Goal: Find specific page/section: Find specific page/section

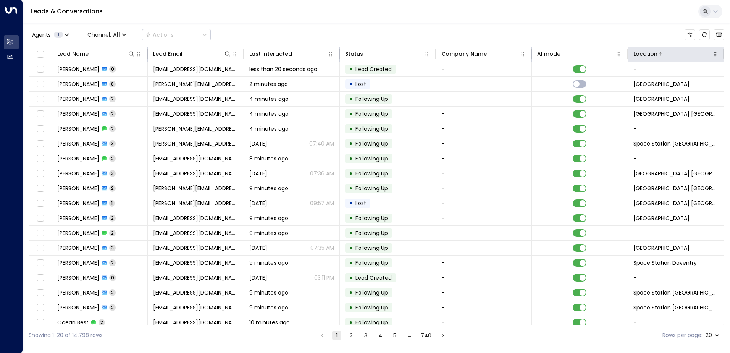
click at [706, 55] on icon at bounding box center [708, 54] width 6 height 6
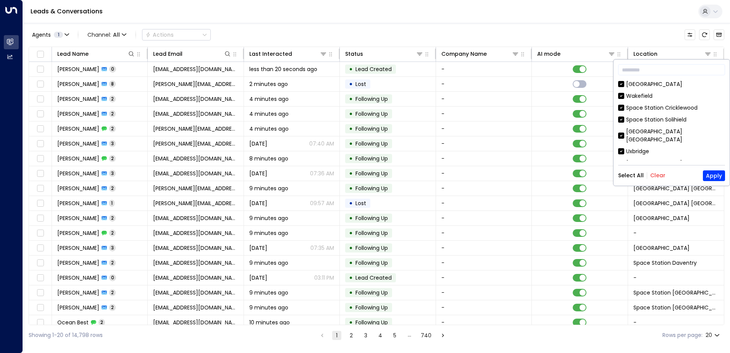
click at [658, 175] on button "Clear" at bounding box center [657, 175] width 15 height 6
click at [651, 71] on input "text" at bounding box center [671, 70] width 107 height 14
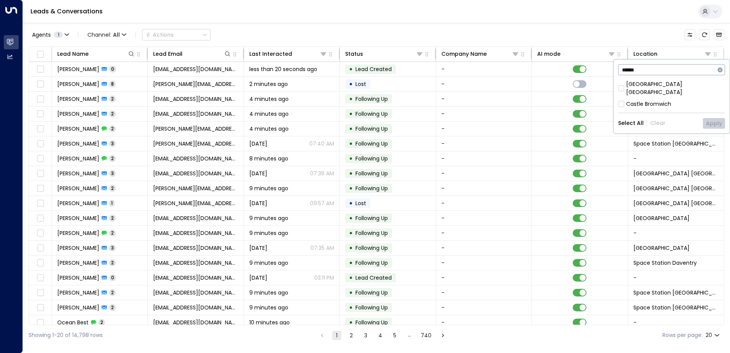
type input "******"
click at [716, 118] on button "Apply" at bounding box center [714, 123] width 22 height 11
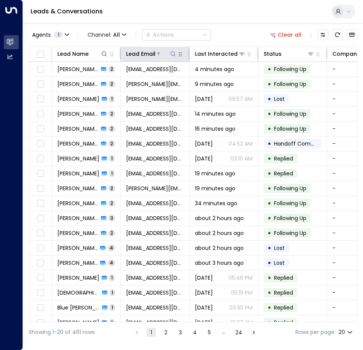
click at [172, 54] on icon at bounding box center [173, 54] width 6 height 6
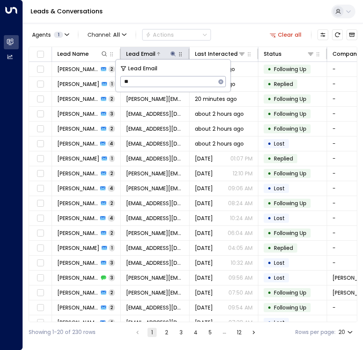
type input "***"
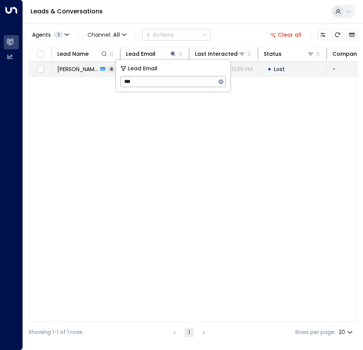
click at [297, 66] on td "• Lost" at bounding box center [292, 69] width 69 height 15
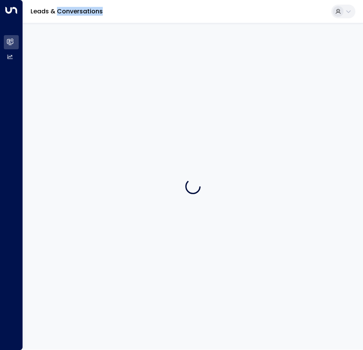
click at [297, 66] on div at bounding box center [193, 186] width 340 height 326
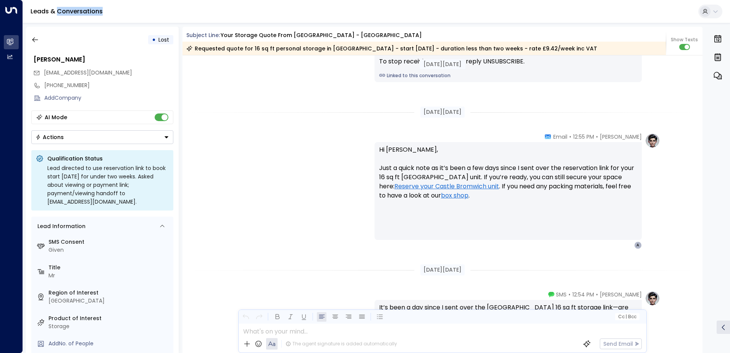
scroll to position [979, 0]
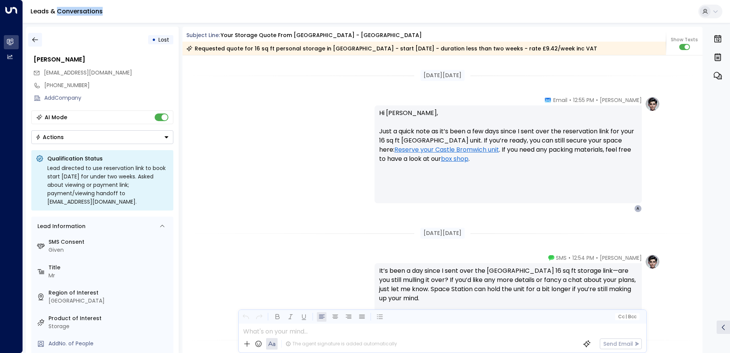
click at [34, 42] on icon "button" at bounding box center [35, 40] width 8 height 8
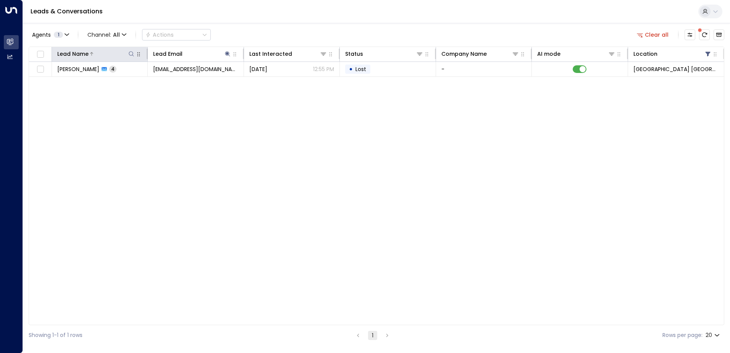
click at [131, 51] on icon at bounding box center [131, 54] width 6 height 6
click at [116, 79] on input "text" at bounding box center [131, 81] width 105 height 14
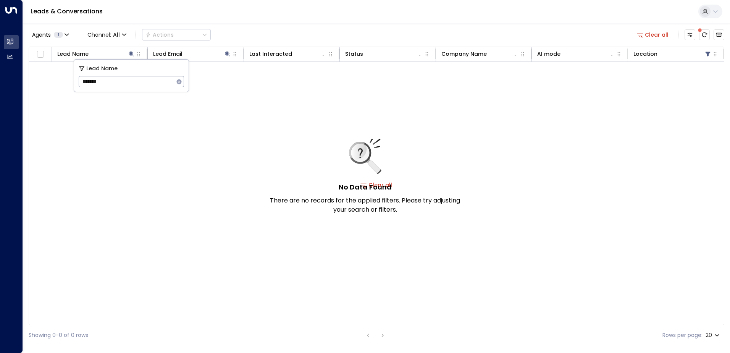
click at [134, 81] on input "*******" at bounding box center [126, 81] width 95 height 14
click at [101, 80] on input "****" at bounding box center [126, 81] width 95 height 14
type input "*"
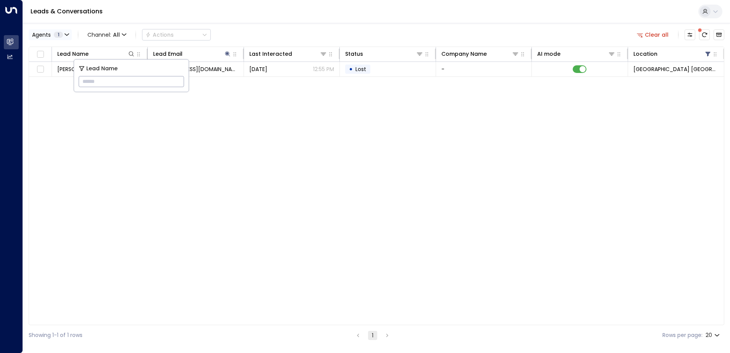
click at [67, 36] on icon "button" at bounding box center [67, 34] width 5 height 5
click at [123, 72] on button "Apply" at bounding box center [129, 69] width 22 height 11
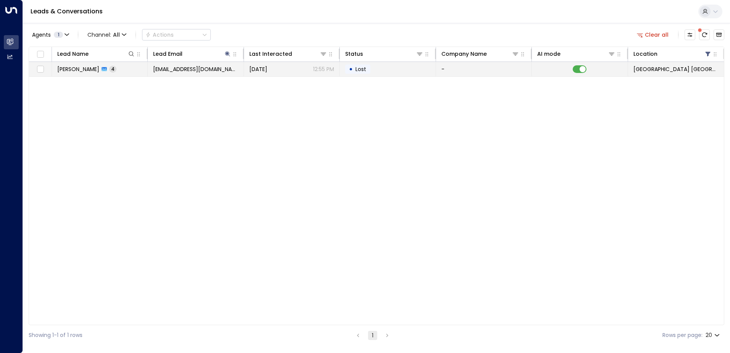
click at [109, 68] on span "4" at bounding box center [112, 69] width 7 height 6
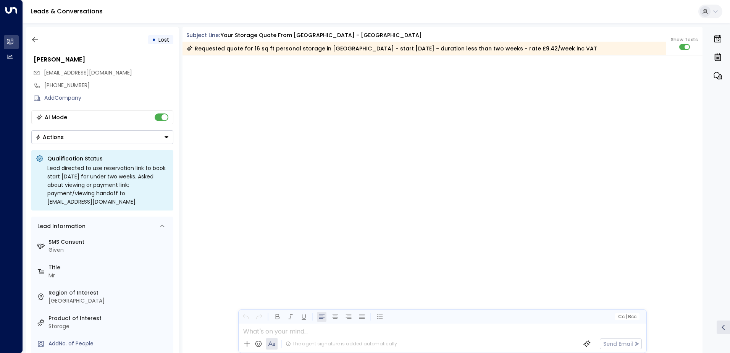
scroll to position [1563, 0]
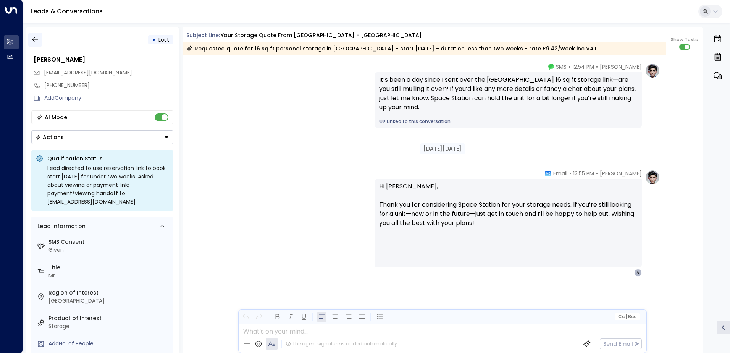
click at [32, 38] on icon "button" at bounding box center [35, 40] width 8 height 8
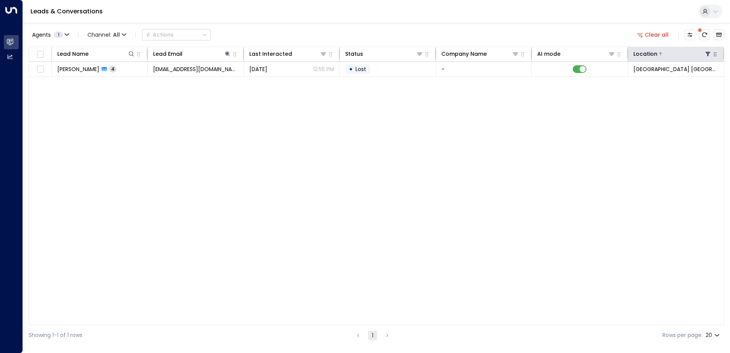
click at [707, 56] on icon at bounding box center [707, 54] width 5 height 5
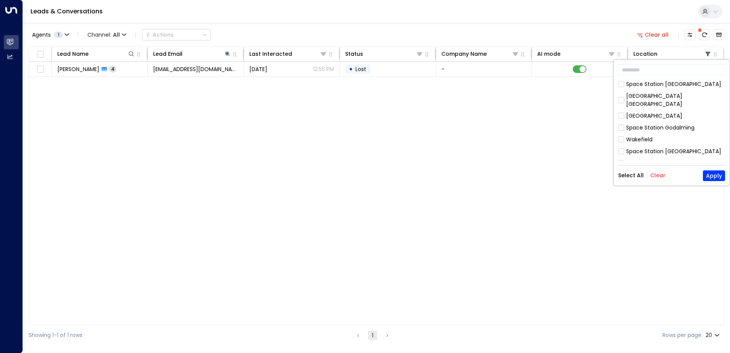
click at [657, 174] on button "Clear" at bounding box center [657, 175] width 15 height 6
click at [661, 36] on button "Clear all" at bounding box center [653, 34] width 38 height 11
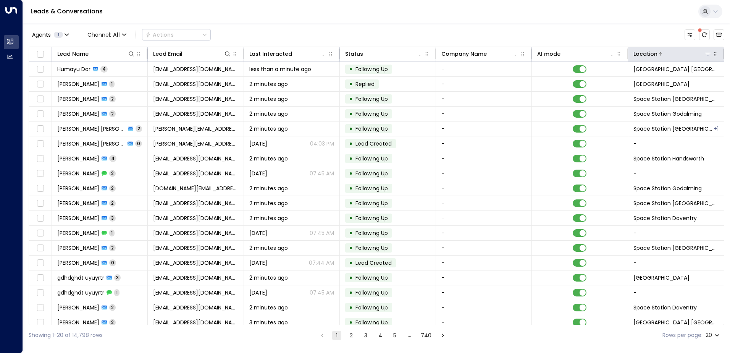
click at [705, 55] on icon at bounding box center [708, 54] width 6 height 6
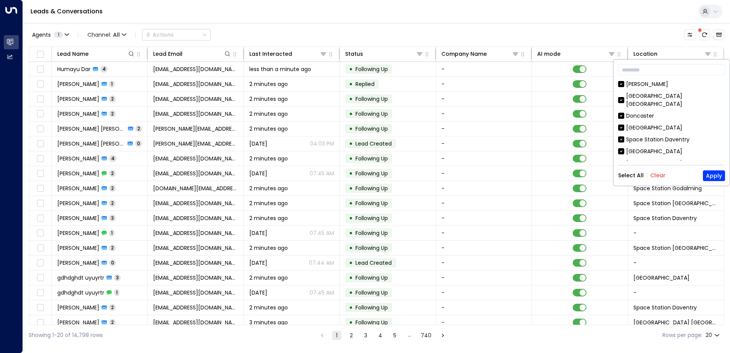
click at [658, 176] on button "Clear" at bounding box center [657, 175] width 15 height 6
click at [648, 74] on input "text" at bounding box center [671, 70] width 107 height 14
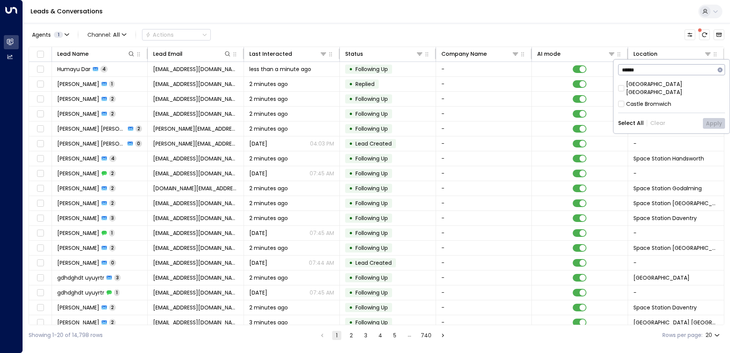
type input "******"
click at [715, 118] on button "Apply" at bounding box center [714, 123] width 22 height 11
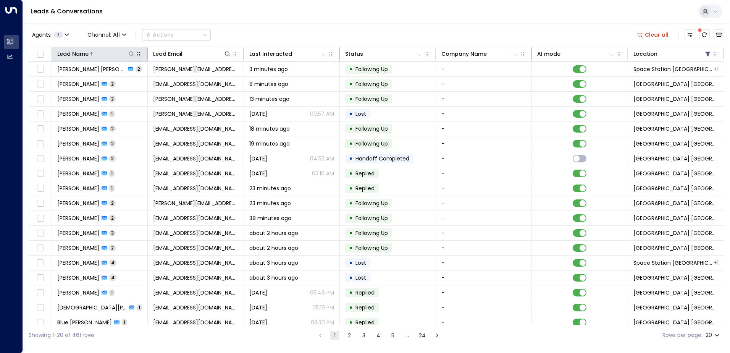
click at [133, 55] on icon at bounding box center [131, 54] width 6 height 6
click at [115, 82] on input "text" at bounding box center [131, 81] width 105 height 14
type input "****"
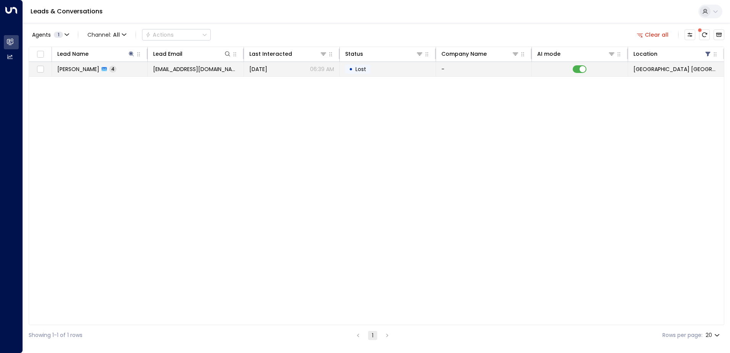
click at [65, 67] on span "[PERSON_NAME]" at bounding box center [78, 69] width 42 height 8
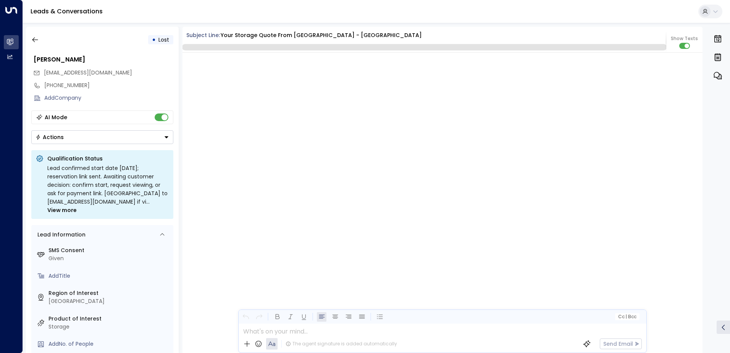
scroll to position [1588, 0]
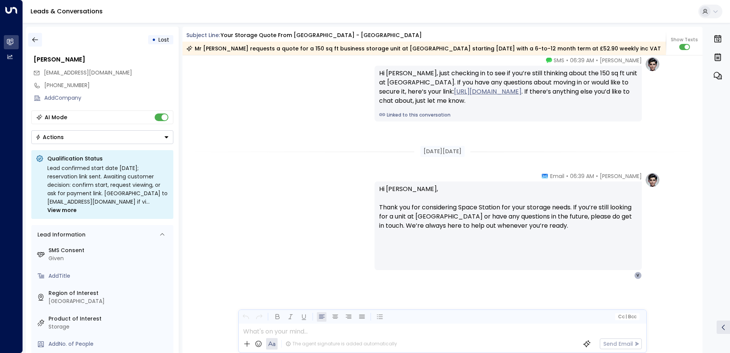
click at [37, 39] on icon "button" at bounding box center [35, 40] width 8 height 8
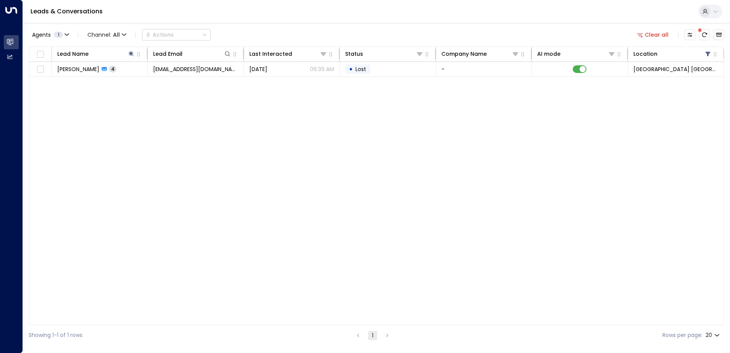
click at [652, 31] on button "Clear all" at bounding box center [653, 34] width 38 height 11
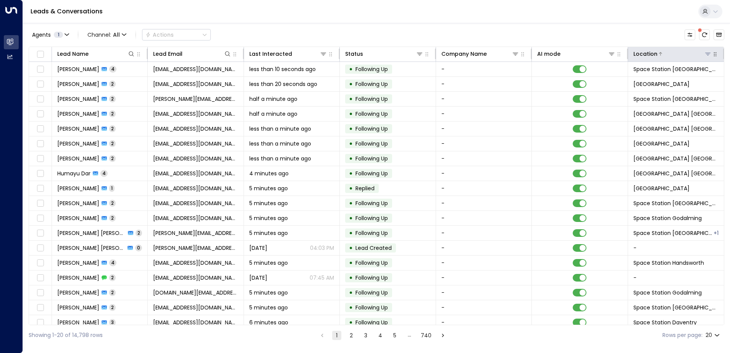
click at [705, 56] on icon at bounding box center [708, 54] width 6 height 6
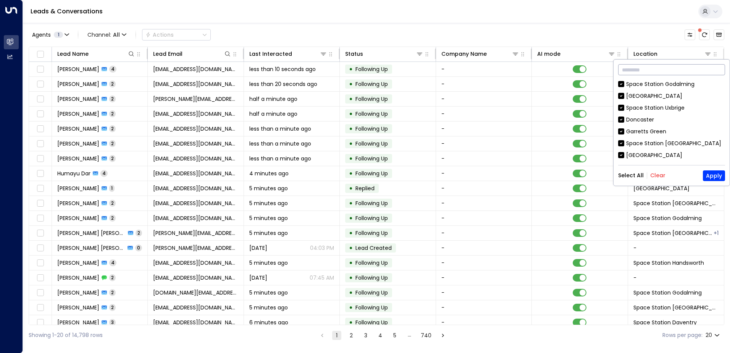
click at [653, 71] on input "text" at bounding box center [671, 70] width 107 height 14
click at [660, 174] on button "Clear" at bounding box center [657, 175] width 15 height 6
click at [639, 72] on input "text" at bounding box center [671, 70] width 107 height 14
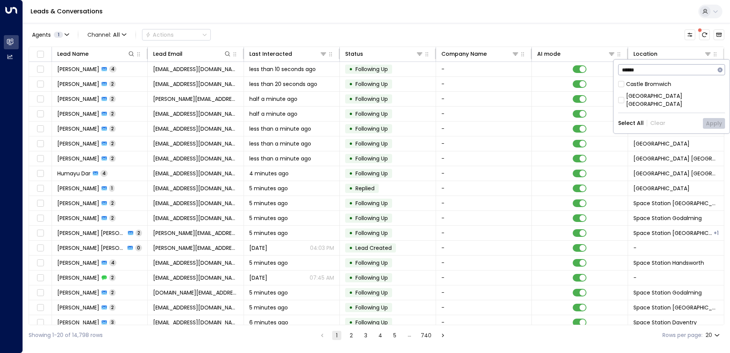
type input "******"
click at [716, 118] on button "Apply" at bounding box center [714, 123] width 22 height 11
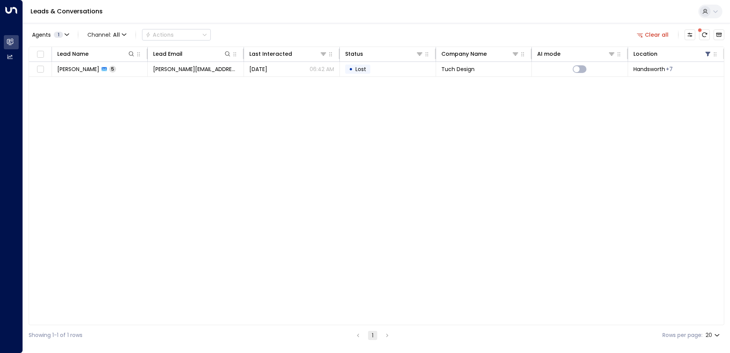
click at [646, 32] on button "Clear all" at bounding box center [653, 34] width 38 height 11
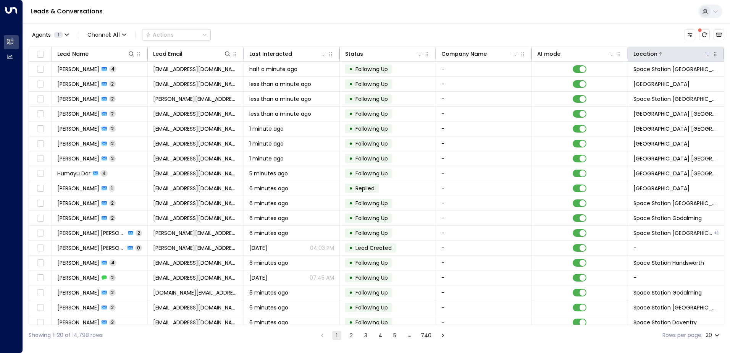
click at [705, 56] on icon at bounding box center [708, 54] width 6 height 6
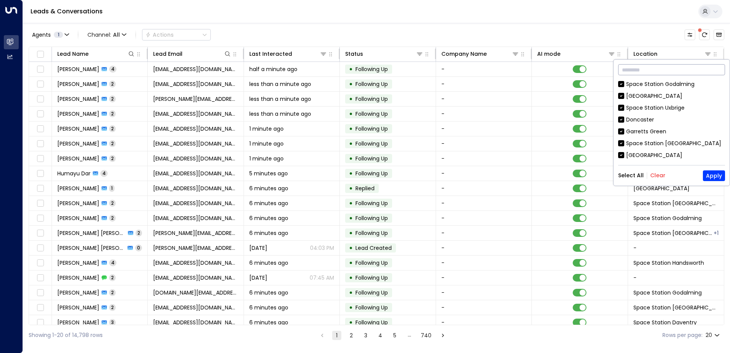
click at [674, 69] on input "text" at bounding box center [671, 70] width 107 height 14
click at [655, 174] on button "Clear" at bounding box center [657, 175] width 15 height 6
click at [640, 68] on input "text" at bounding box center [671, 70] width 107 height 14
click at [649, 69] on input "text" at bounding box center [671, 70] width 107 height 14
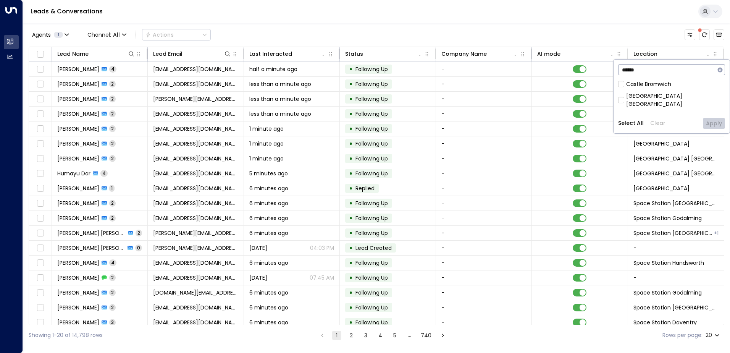
type input "******"
click at [668, 88] on div "Castle Bromwich" at bounding box center [648, 84] width 45 height 8
click at [715, 118] on button "Apply" at bounding box center [714, 123] width 22 height 11
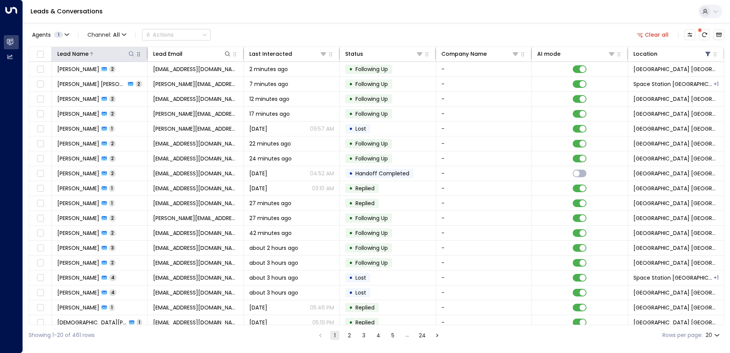
click at [131, 52] on icon at bounding box center [131, 53] width 5 height 5
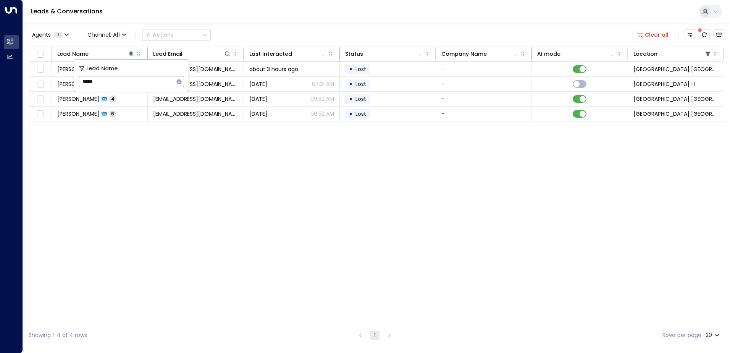
type input "******"
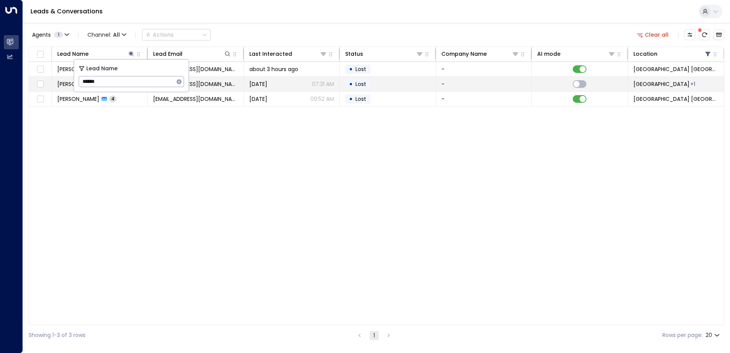
click at [58, 79] on td "[PERSON_NAME] 4" at bounding box center [100, 84] width 96 height 15
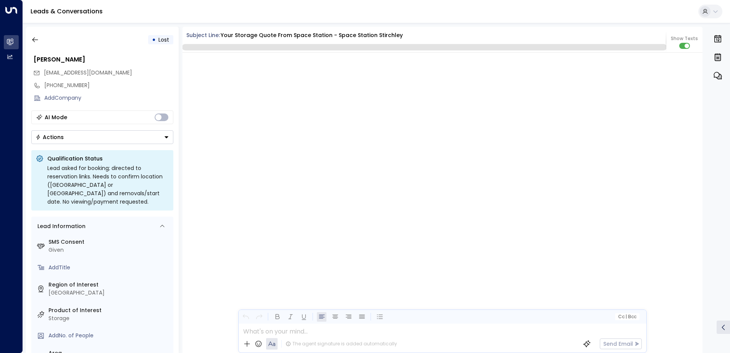
scroll to position [1542, 0]
